Goal: Information Seeking & Learning: Learn about a topic

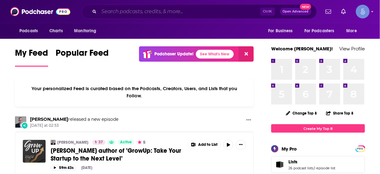
click at [182, 10] on input "Search podcasts, credits, & more..." at bounding box center [179, 12] width 161 height 10
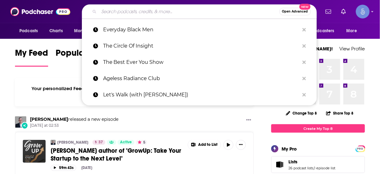
paste input "The Innovation Meets Leadership Podcast"
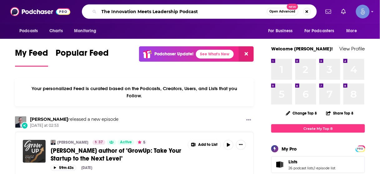
type input "The Innovation Meets Leadership Podcast"
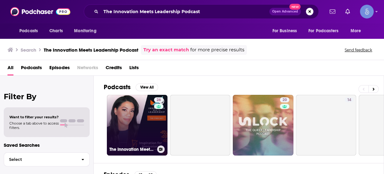
click at [134, 123] on link "26 The Innovation Meets Leadership Podcast" at bounding box center [137, 125] width 61 height 61
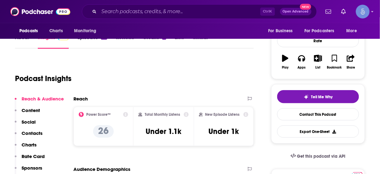
scroll to position [100, 0]
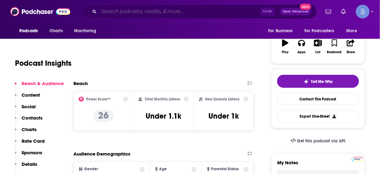
click at [156, 14] on input "Search podcasts, credits, & more..." at bounding box center [179, 12] width 161 height 10
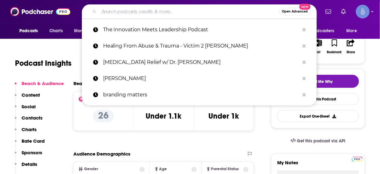
paste input "The Nourished Nervous System"
type input "The Nourished Nervous System"
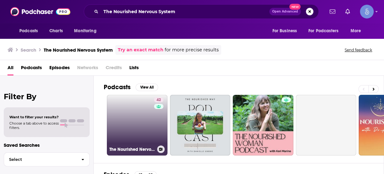
click at [139, 112] on link "42 The Nourished Nervous System" at bounding box center [137, 125] width 61 height 61
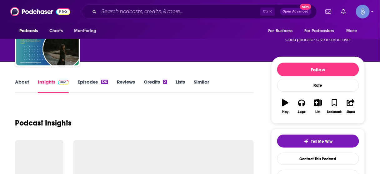
scroll to position [50, 0]
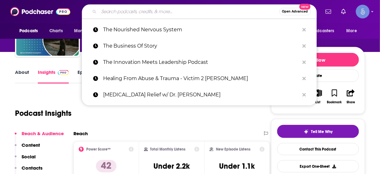
click at [209, 13] on input "Search podcasts, credits, & more..." at bounding box center [189, 12] width 180 height 10
paste input "The Optimal Body"
type input "The Optimal Body"
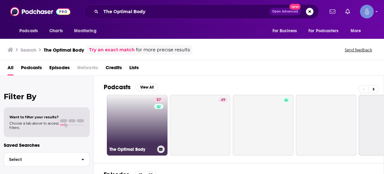
click at [143, 114] on link "57 The Optimal Body" at bounding box center [137, 125] width 61 height 61
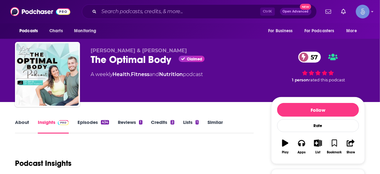
scroll to position [75, 0]
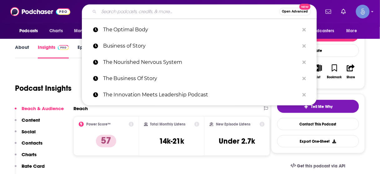
click at [196, 10] on input "Search podcasts, credits, & more..." at bounding box center [189, 12] width 180 height 10
paste input "Delivering Marketing Joy"
type input "Delivering Marketing Joy"
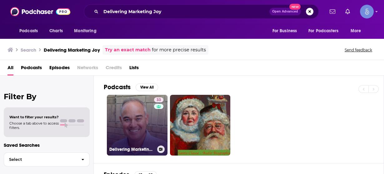
click at [141, 117] on link "33 Delivering Marketing Joy" at bounding box center [137, 125] width 61 height 61
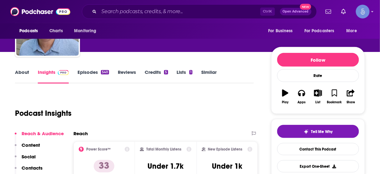
scroll to position [75, 0]
